Goal: Transaction & Acquisition: Purchase product/service

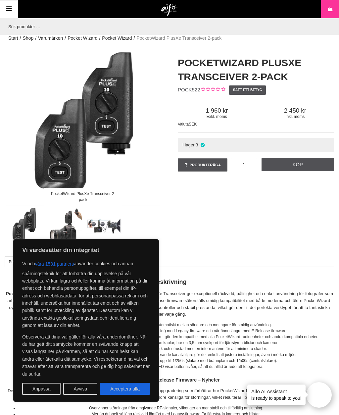
scroll to position [0, 1]
